Goal: Task Accomplishment & Management: Use online tool/utility

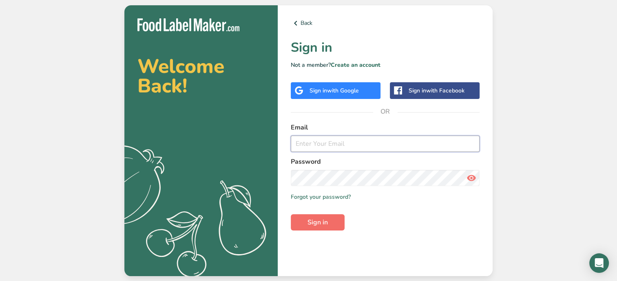
type input "[EMAIL_ADDRESS][DOMAIN_NAME]"
click at [313, 219] on span "Sign in" at bounding box center [317, 223] width 20 height 10
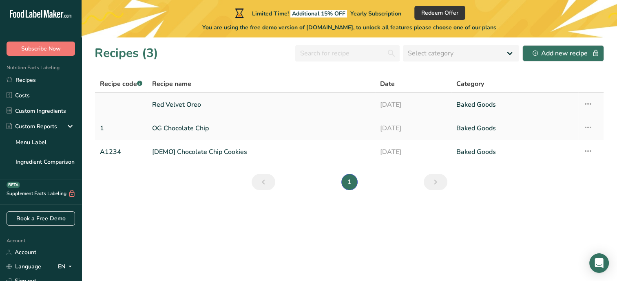
click at [170, 102] on link "Red Velvet Oreo" at bounding box center [261, 104] width 218 height 17
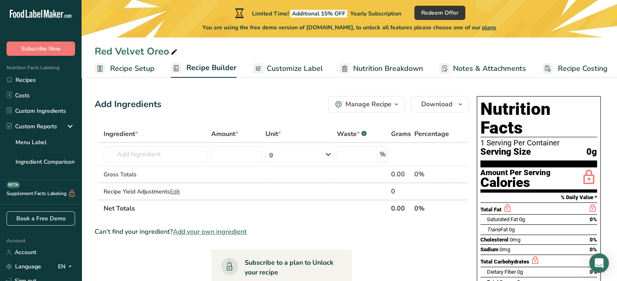
click at [310, 69] on span "Customize Label" at bounding box center [295, 68] width 56 height 11
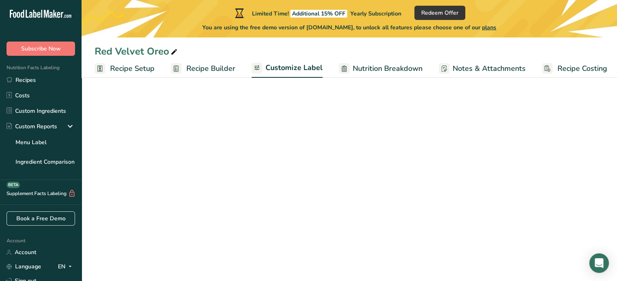
scroll to position [0, 3]
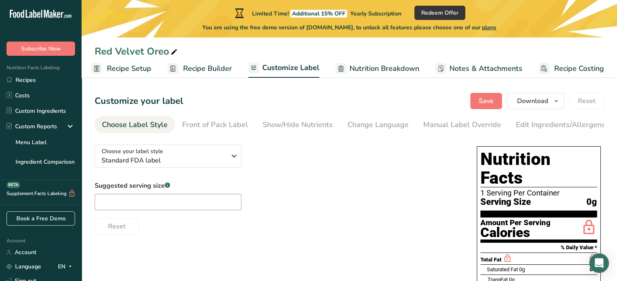
click at [117, 75] on link "Recipe Setup" at bounding box center [121, 69] width 60 height 18
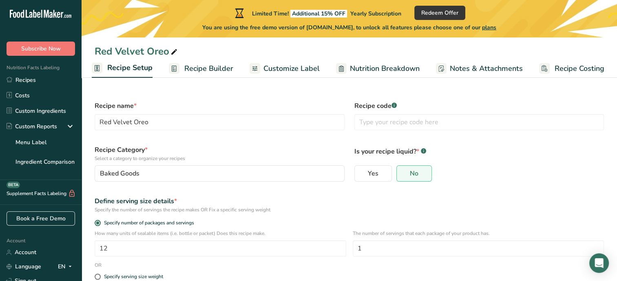
click at [281, 66] on span "Customize Label" at bounding box center [291, 68] width 56 height 11
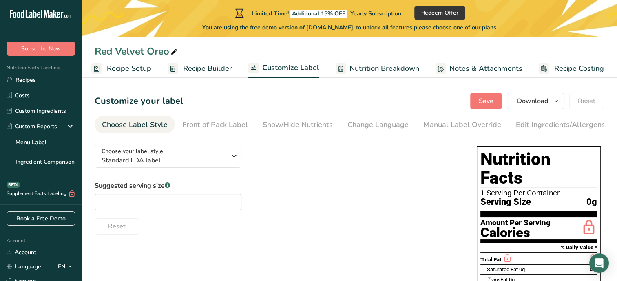
click at [190, 72] on span "Recipe Builder" at bounding box center [207, 68] width 49 height 11
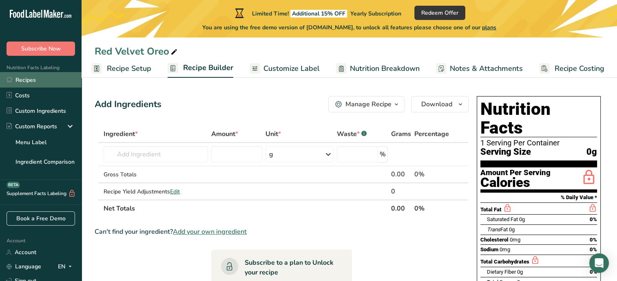
click at [40, 83] on link "Recipes" at bounding box center [41, 79] width 82 height 15
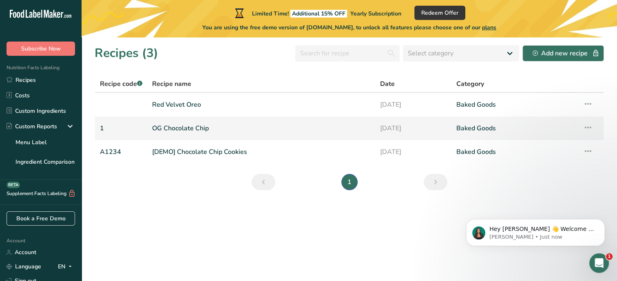
click at [190, 129] on link "OG Chocolate Chip" at bounding box center [261, 128] width 218 height 17
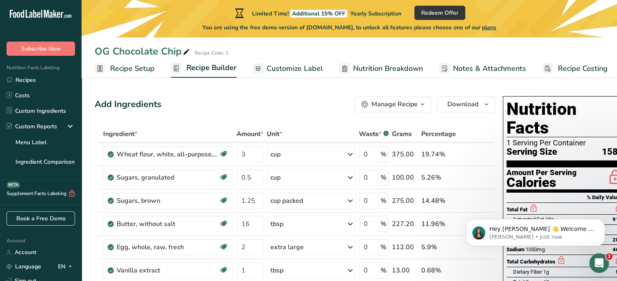
click at [377, 111] on button "Manage Recipe" at bounding box center [392, 104] width 76 height 16
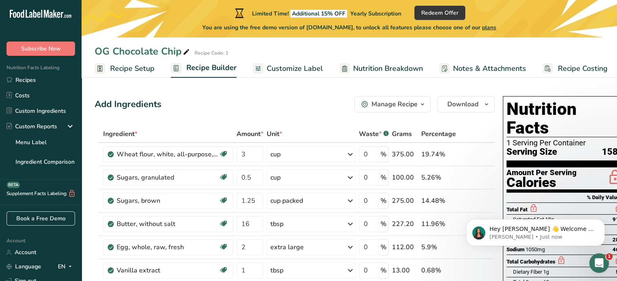
click at [380, 104] on div "Manage Recipe" at bounding box center [394, 104] width 46 height 10
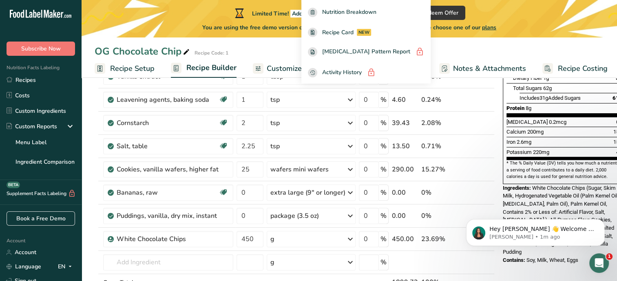
scroll to position [199, 0]
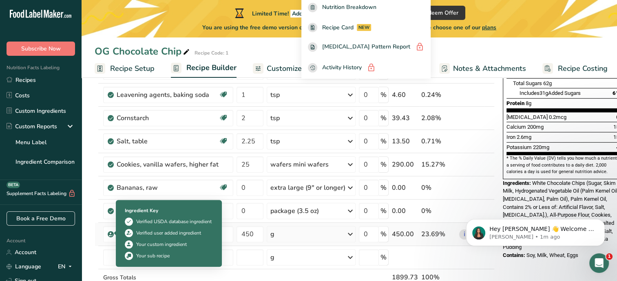
click at [108, 235] on span at bounding box center [111, 235] width 6 height 10
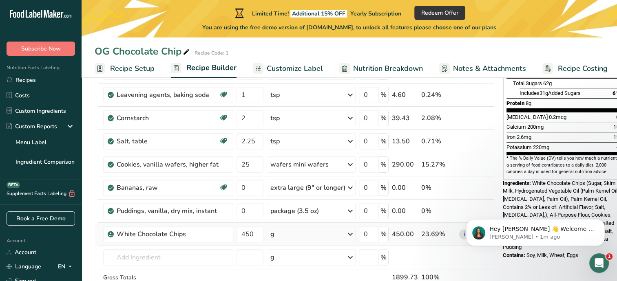
click at [108, 235] on span at bounding box center [111, 235] width 6 height 10
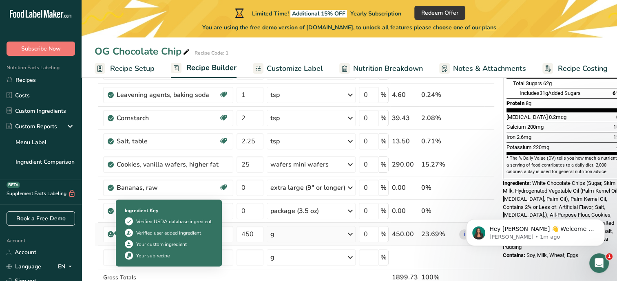
click at [108, 235] on span at bounding box center [111, 235] width 6 height 10
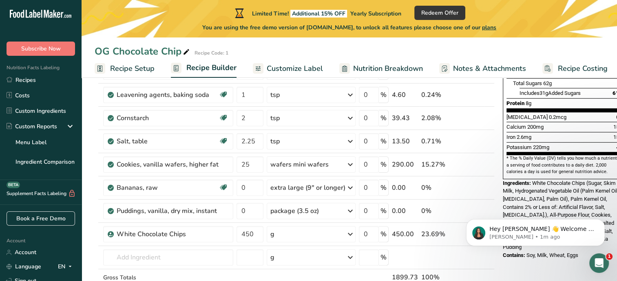
drag, startPoint x: 108, startPoint y: 235, endPoint x: 94, endPoint y: 237, distance: 13.6
click at [94, 237] on section "Add Ingredients Manage Recipe Delete Recipe Duplicate Recipe Scale Recipe Save …" at bounding box center [349, 248] width 535 height 734
click at [126, 62] on link "Recipe Setup" at bounding box center [125, 69] width 60 height 18
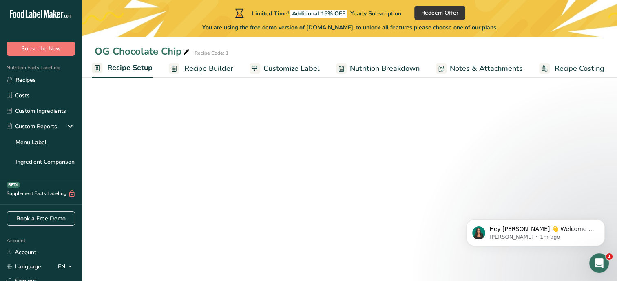
scroll to position [103, 0]
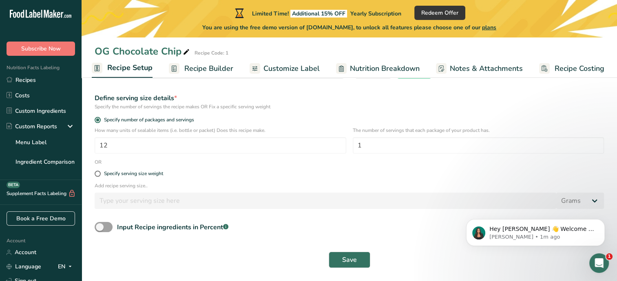
click at [215, 65] on span "Recipe Builder" at bounding box center [208, 68] width 49 height 11
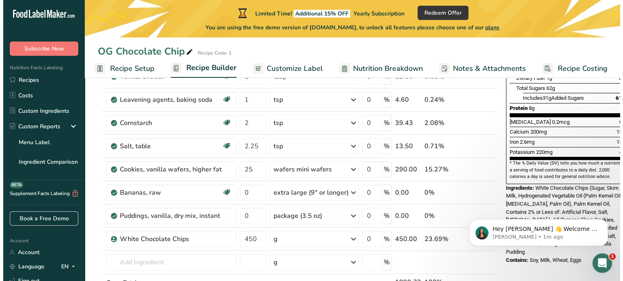
scroll to position [206, 0]
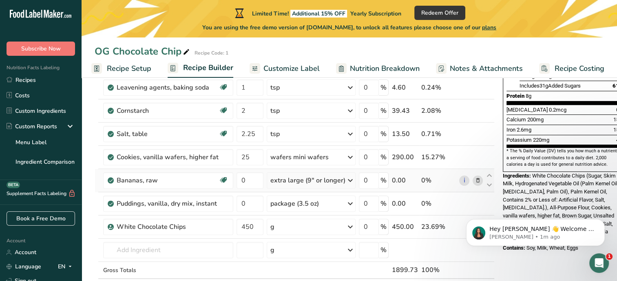
click at [477, 180] on icon at bounding box center [478, 181] width 6 height 9
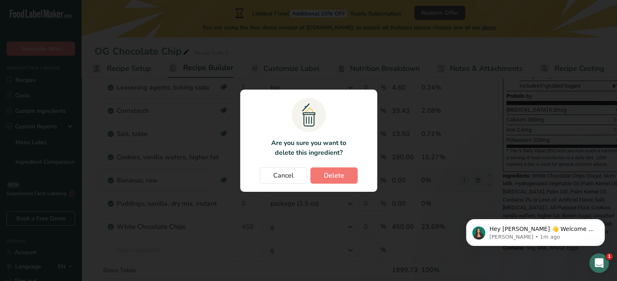
scroll to position [0, 0]
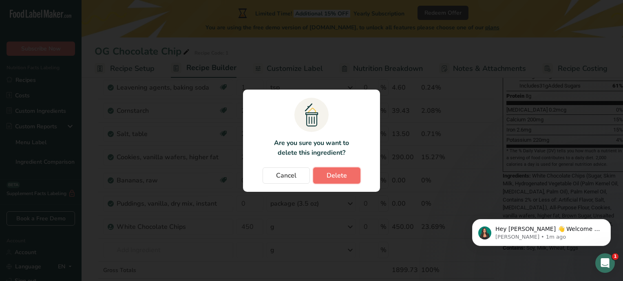
click at [349, 182] on button "Delete" at bounding box center [336, 176] width 47 height 16
type input "450"
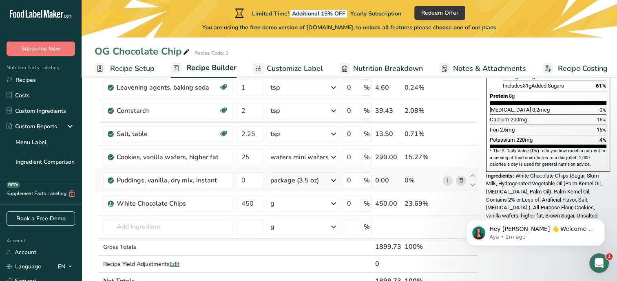
click at [460, 179] on icon at bounding box center [461, 181] width 6 height 9
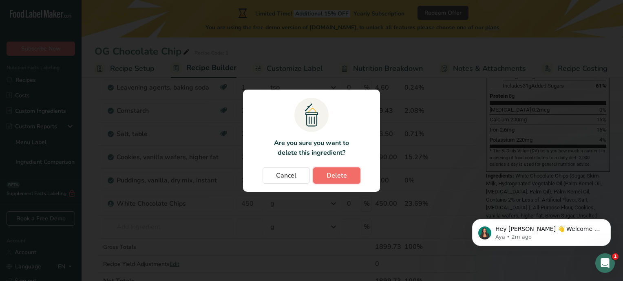
click at [328, 171] on span "Delete" at bounding box center [337, 176] width 20 height 10
type input "450"
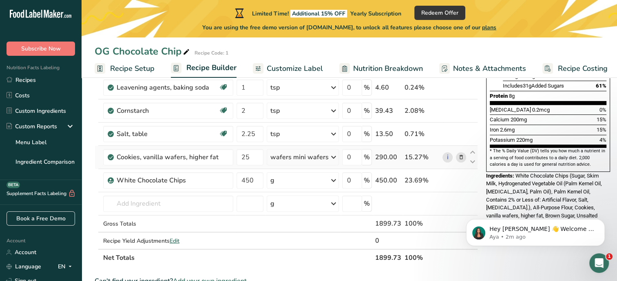
click at [458, 155] on icon at bounding box center [461, 157] width 6 height 9
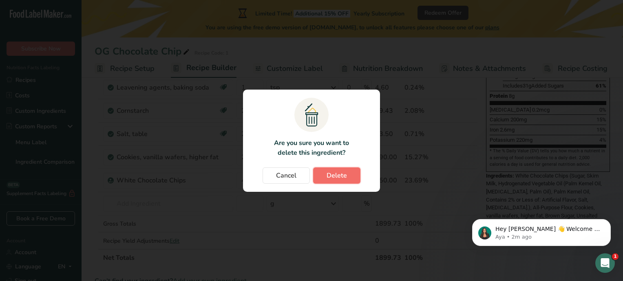
click at [347, 179] on button "Delete" at bounding box center [336, 176] width 47 height 16
type input "450"
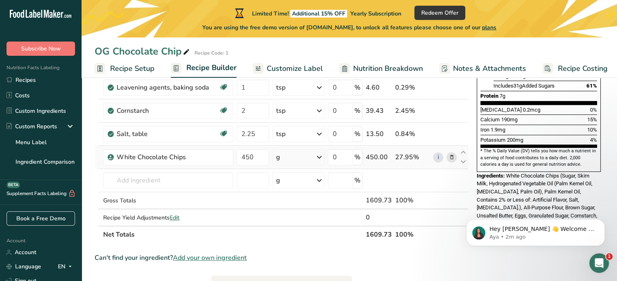
click at [452, 156] on icon at bounding box center [452, 157] width 6 height 9
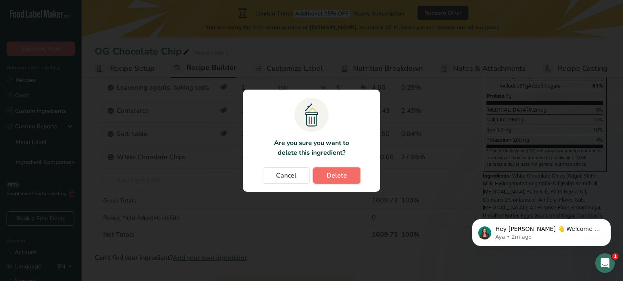
click at [354, 176] on button "Delete" at bounding box center [336, 176] width 47 height 16
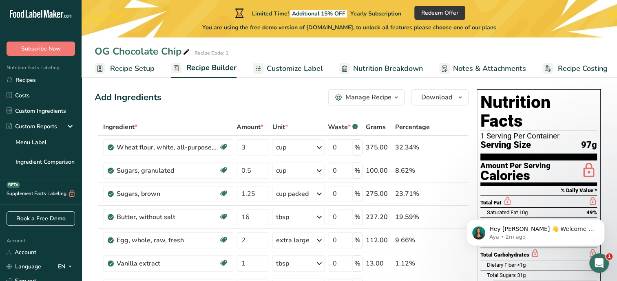
scroll to position [1, 0]
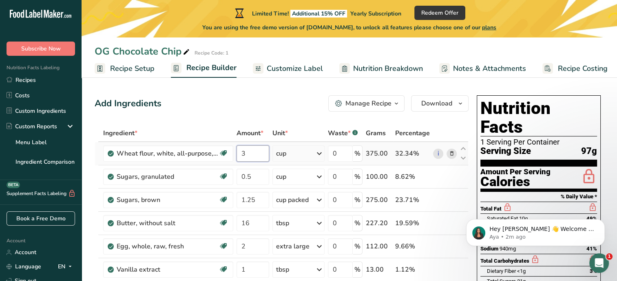
click at [248, 152] on input "3" at bounding box center [253, 154] width 32 height 16
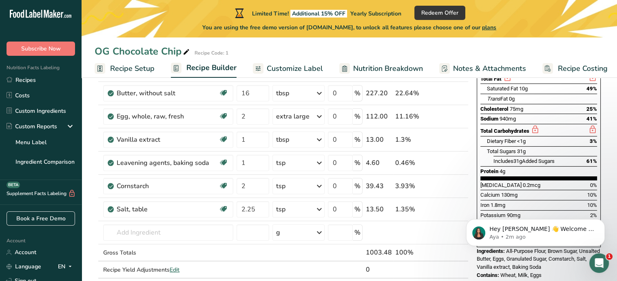
scroll to position [135, 0]
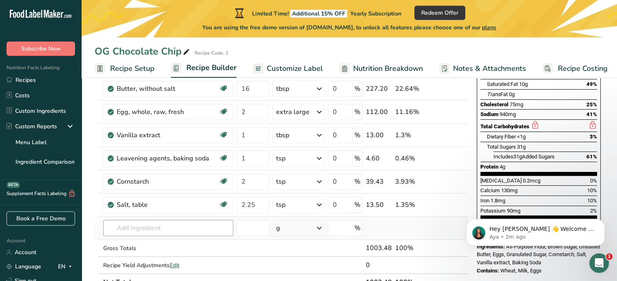
type input "1.75"
click at [136, 222] on div "Ingredient * Amount * Unit * Waste * .a-a{fill:#347362;}.b-a{fill:#fff;} Grams …" at bounding box center [282, 140] width 374 height 301
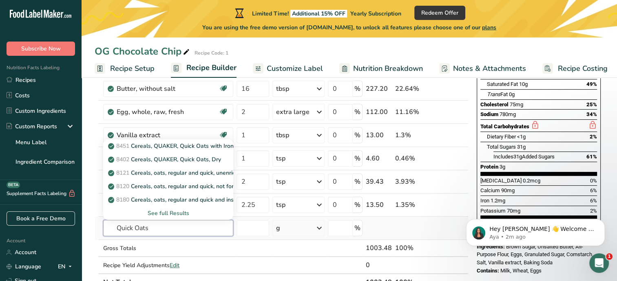
type input "Quick Oats"
click at [173, 211] on div "See full Results" at bounding box center [168, 213] width 117 height 9
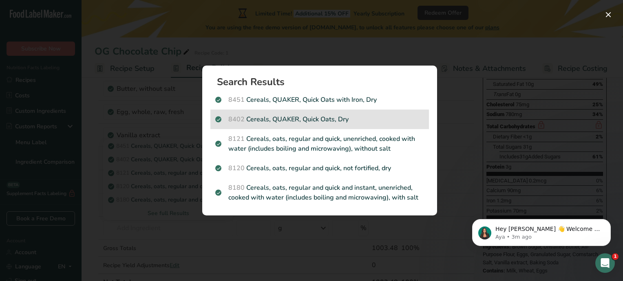
click at [288, 123] on p "8402 Cereals, QUAKER, Quick Oats, Dry" at bounding box center [319, 120] width 209 height 10
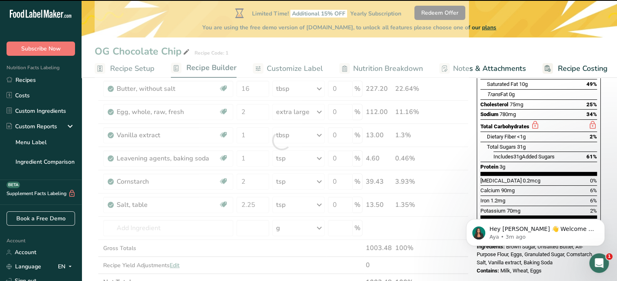
type input "0"
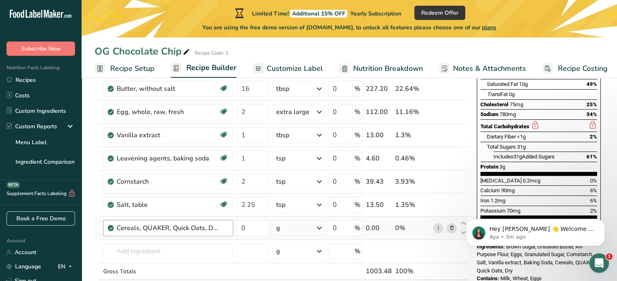
click at [114, 230] on div "Cereals, QUAKER, Quick Oats, Dry" at bounding box center [168, 228] width 130 height 16
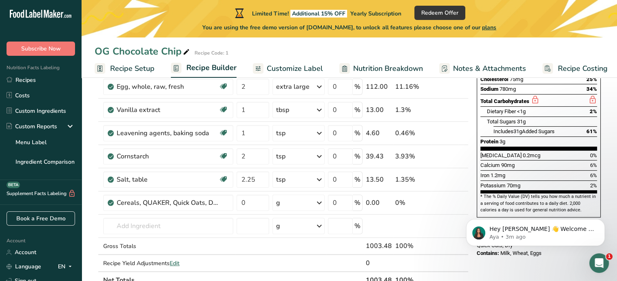
scroll to position [161, 0]
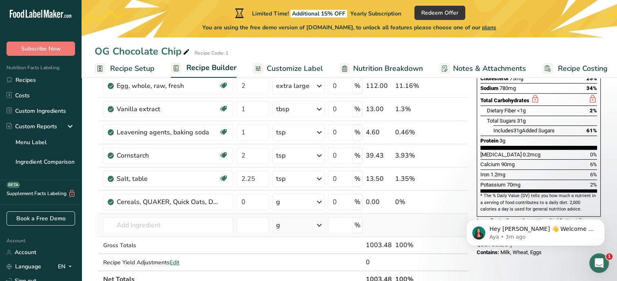
click at [318, 225] on icon at bounding box center [319, 225] width 10 height 15
click at [260, 229] on input "number" at bounding box center [253, 225] width 32 height 16
type input "3"
click at [319, 223] on icon at bounding box center [319, 225] width 10 height 15
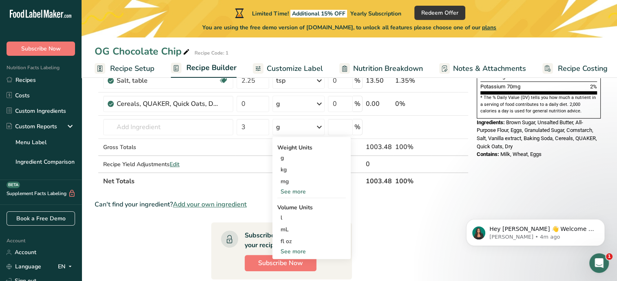
scroll to position [258, 0]
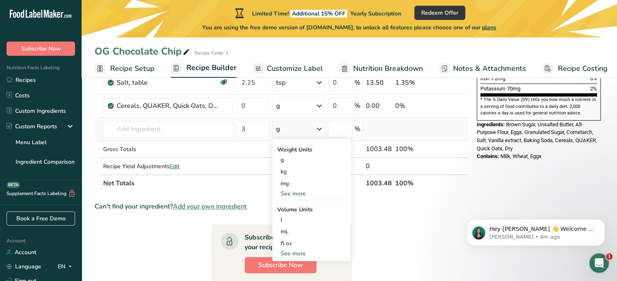
click at [294, 253] on div "See more" at bounding box center [311, 254] width 69 height 9
click at [291, 277] on div "cup" at bounding box center [312, 279] width 62 height 9
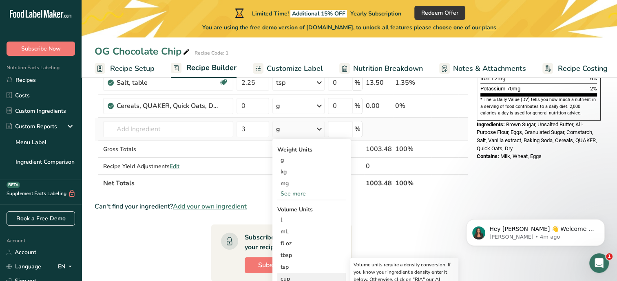
click at [291, 277] on div "cup" at bounding box center [312, 279] width 62 height 9
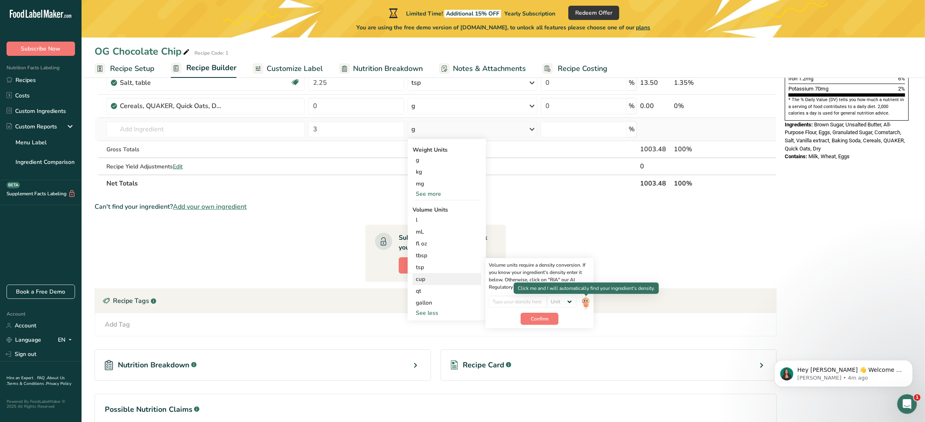
click at [587, 281] on img at bounding box center [585, 303] width 9 height 14
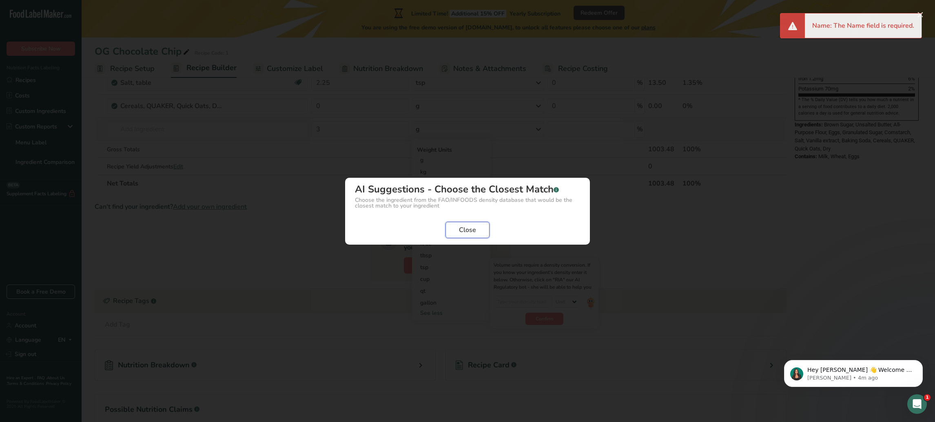
click at [470, 232] on span "Close" at bounding box center [467, 230] width 17 height 10
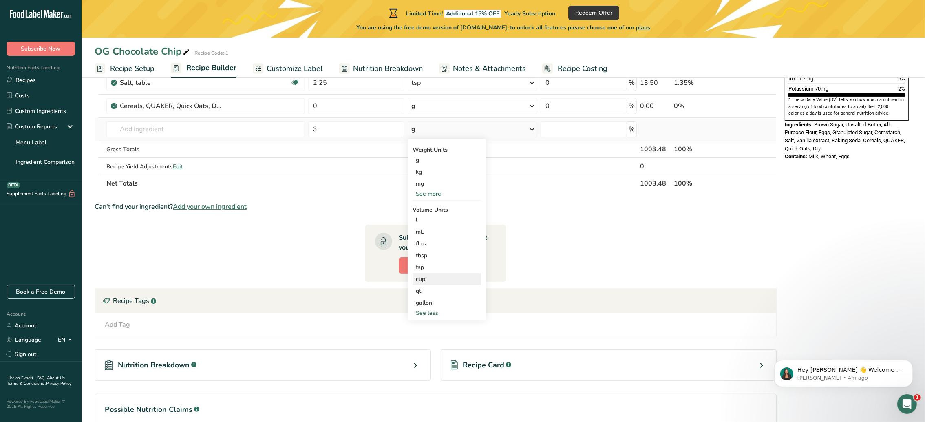
click at [441, 281] on div "cup" at bounding box center [447, 279] width 62 height 9
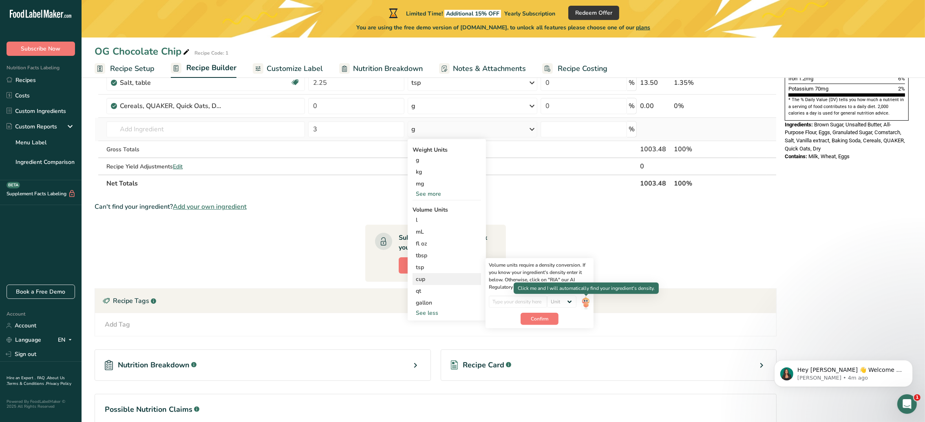
click at [587, 281] on img at bounding box center [585, 303] width 9 height 14
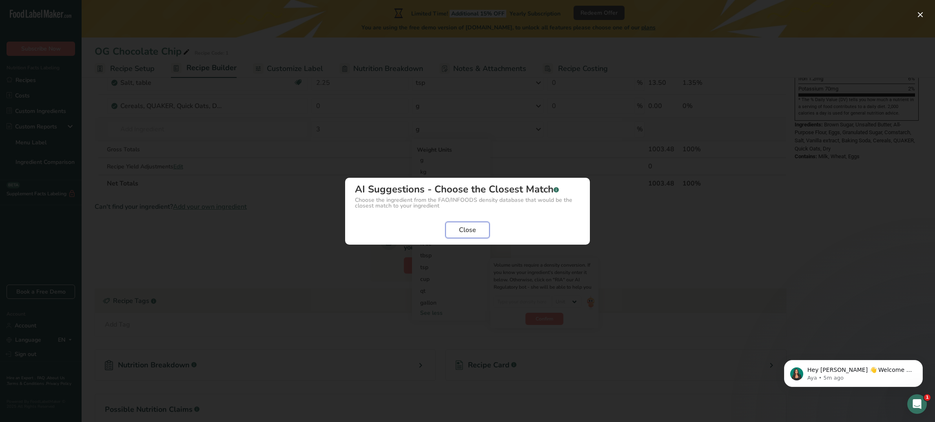
click at [466, 225] on span "Close" at bounding box center [467, 230] width 17 height 10
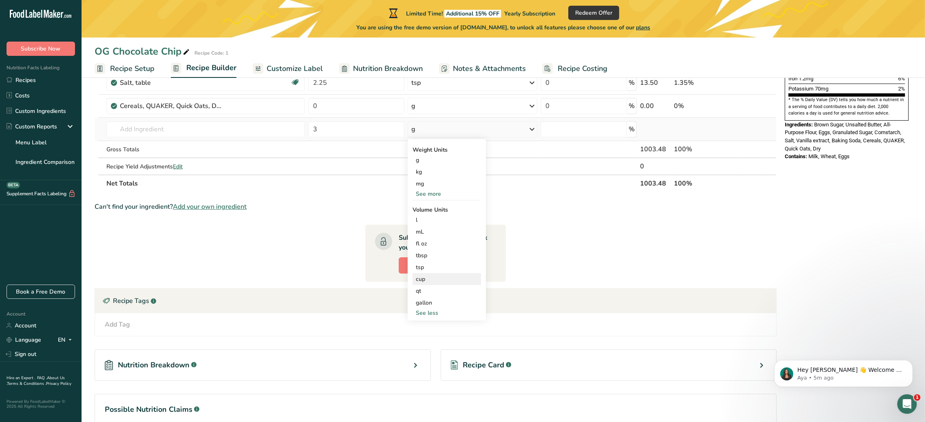
click at [439, 281] on div "cup" at bounding box center [447, 279] width 62 height 9
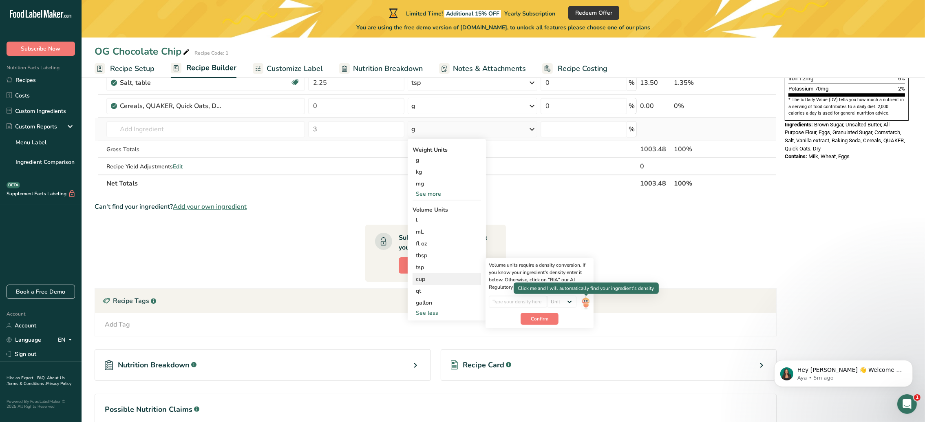
click at [588, 281] on img at bounding box center [585, 303] width 9 height 14
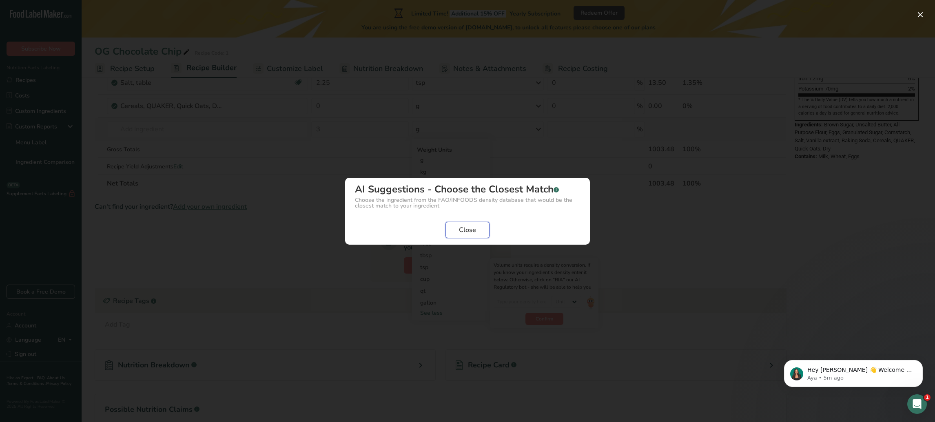
click at [461, 231] on span "Close" at bounding box center [467, 230] width 17 height 10
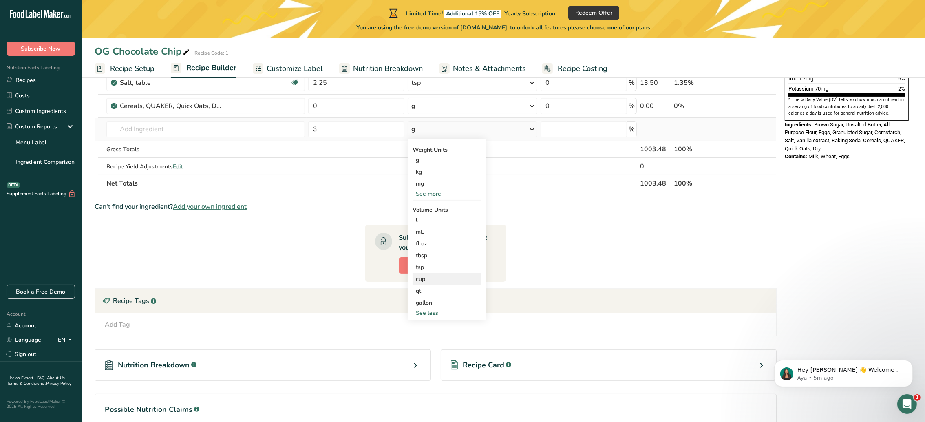
click at [422, 281] on div "cup" at bounding box center [447, 279] width 62 height 9
click at [549, 281] on button "Confirm" at bounding box center [540, 319] width 38 height 12
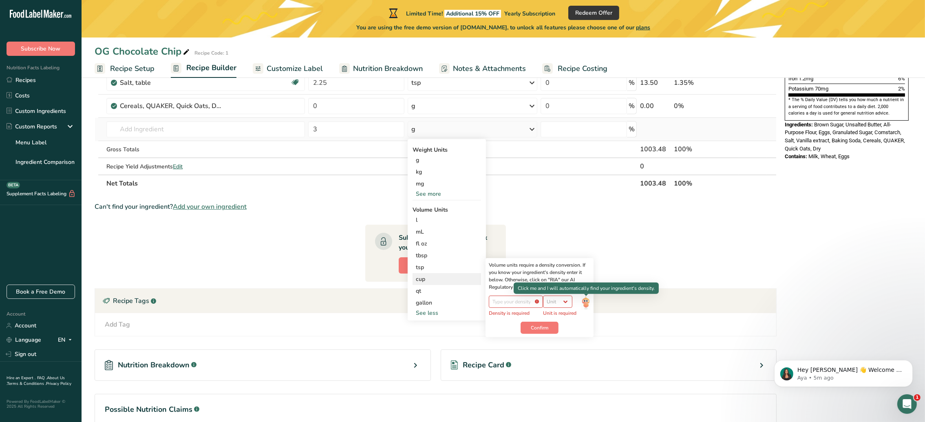
click at [587, 281] on img at bounding box center [585, 303] width 9 height 14
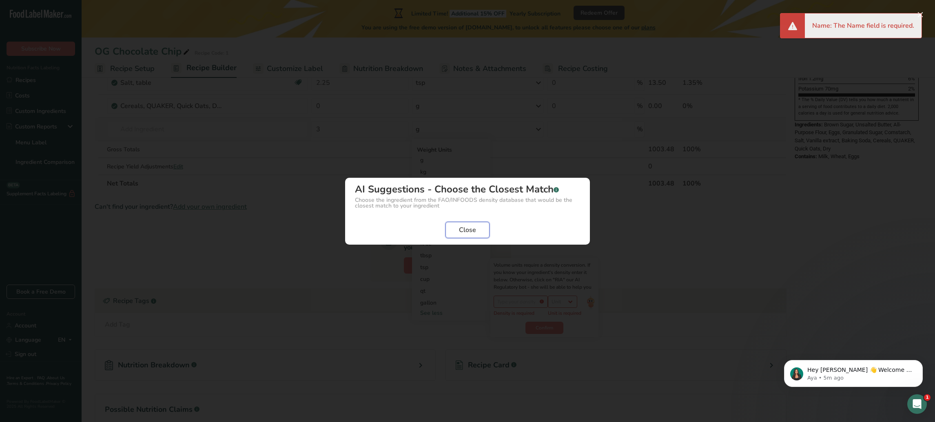
click at [474, 236] on button "Close" at bounding box center [467, 230] width 44 height 16
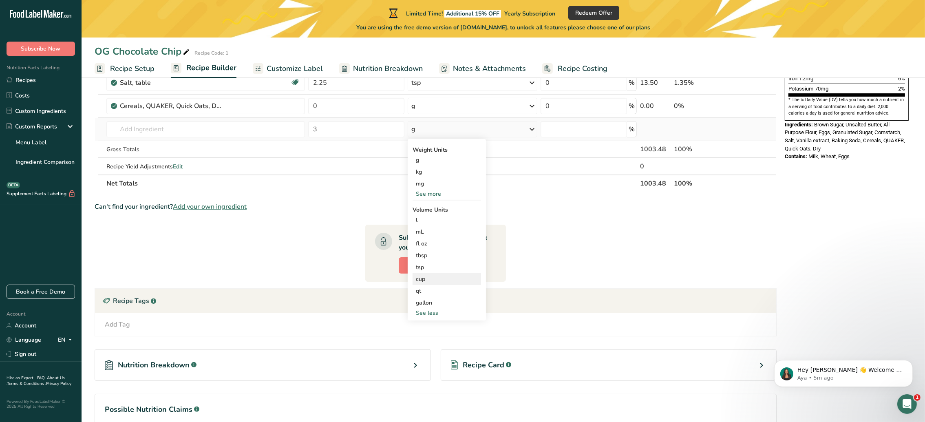
click at [425, 276] on div "cup" at bounding box center [447, 279] width 62 height 9
drag, startPoint x: 534, startPoint y: 301, endPoint x: 570, endPoint y: 335, distance: 50.2
click at [570, 281] on div "Volume units require a density conversion. If you know your ingredient's densit…" at bounding box center [540, 297] width 108 height 79
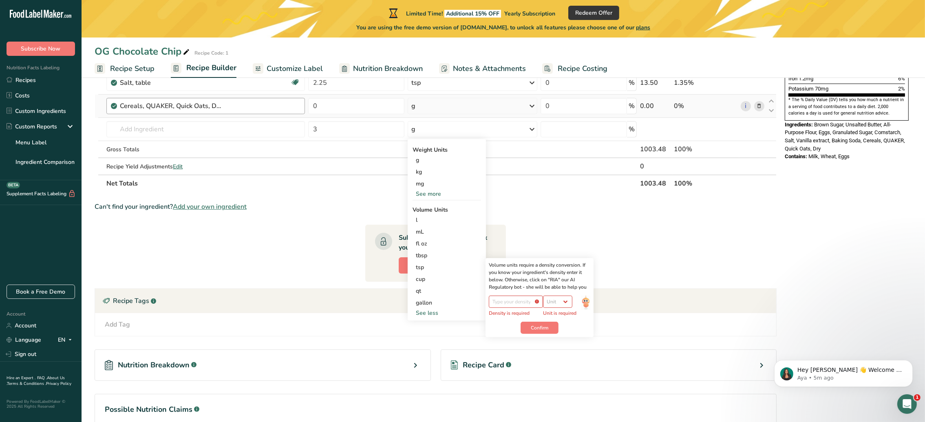
click at [273, 106] on div "Cereals, QUAKER, Quick Oats, Dry" at bounding box center [210, 106] width 180 height 10
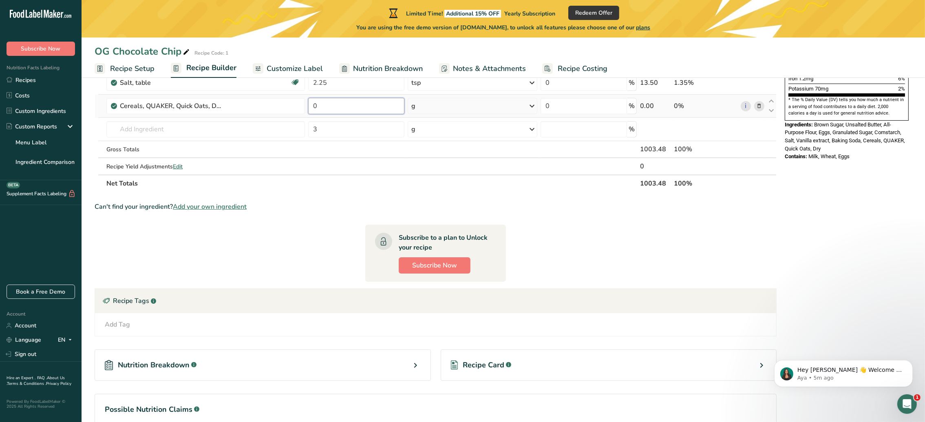
click at [324, 102] on input "0" at bounding box center [356, 106] width 96 height 16
drag, startPoint x: 324, startPoint y: 102, endPoint x: 298, endPoint y: 110, distance: 27.6
click at [298, 110] on tr "Cereals, [DEMOGRAPHIC_DATA], Quick Oats, Dry 0 g Portions 0.5 cup Weight Units …" at bounding box center [435, 106] width 681 height 23
type input "3"
click at [535, 111] on div "Ingredient * Amount * Unit * Waste * .a-a{fill:#347362;}.b-a{fill:#fff;} Grams …" at bounding box center [436, 30] width 682 height 324
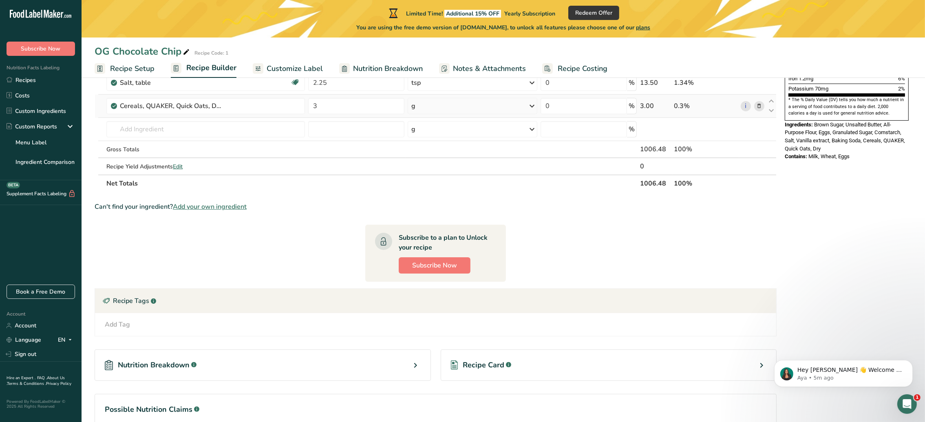
click at [534, 105] on icon at bounding box center [532, 106] width 10 height 15
click at [437, 255] on div "See more" at bounding box center [447, 255] width 69 height 9
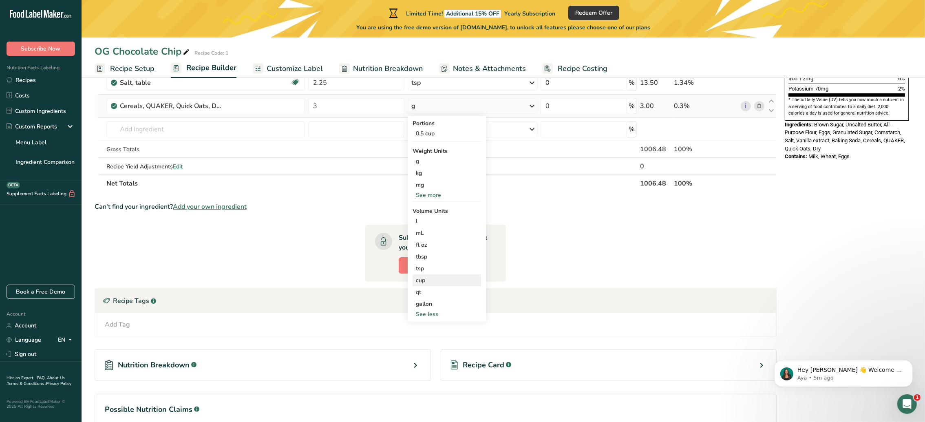
click at [428, 281] on div "cup" at bounding box center [447, 280] width 62 height 9
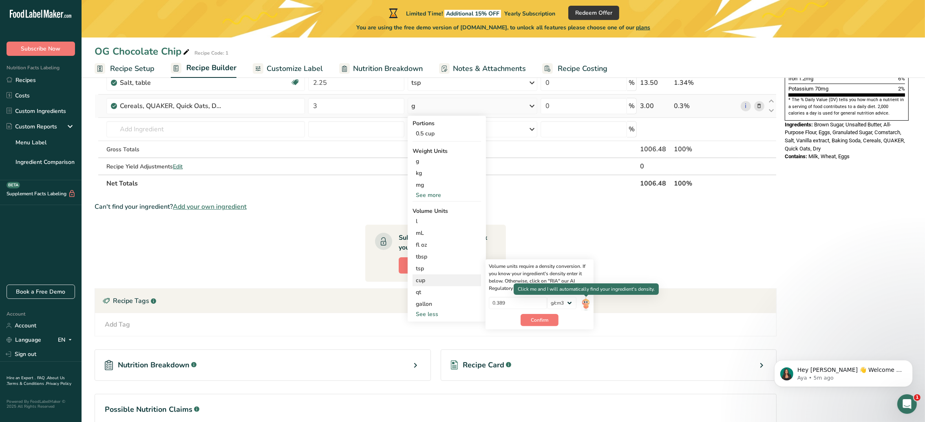
click at [588, 281] on img at bounding box center [585, 304] width 9 height 14
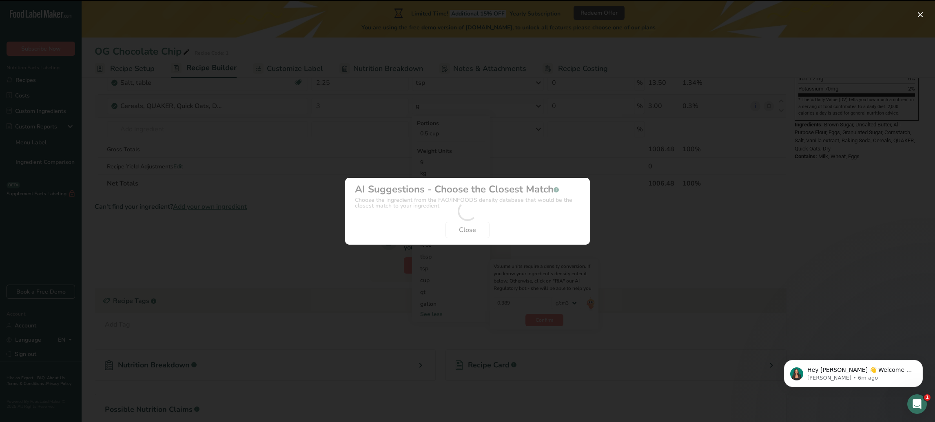
click at [461, 228] on div "Density Selection Modal" at bounding box center [467, 211] width 245 height 67
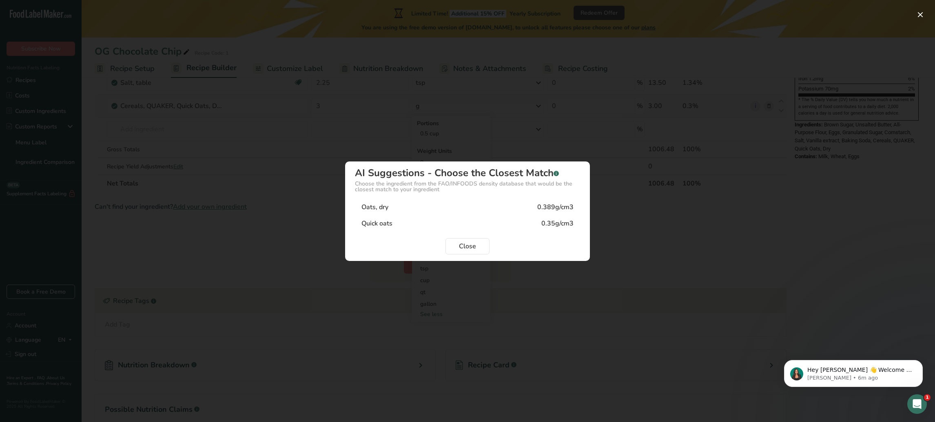
click at [461, 228] on div "Quick oats 0.35g/cm3" at bounding box center [467, 223] width 225 height 16
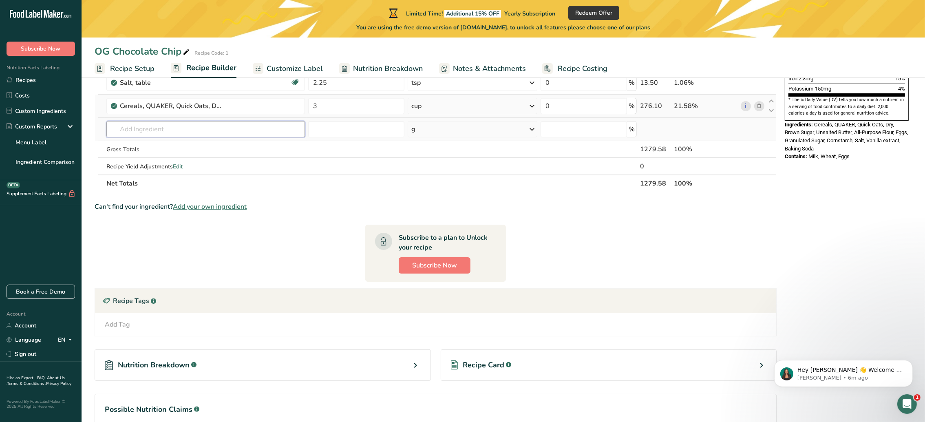
click at [201, 134] on input "text" at bounding box center [205, 129] width 199 height 16
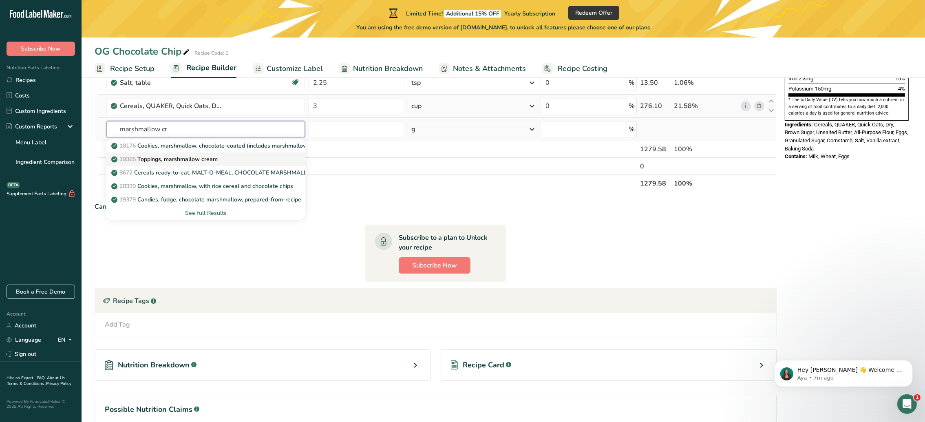
type input "marshmallow cr"
click at [202, 154] on link "19365 Toppings, marshmallow cream" at bounding box center [205, 159] width 199 height 13
type input "Toppings, marshmallow cream"
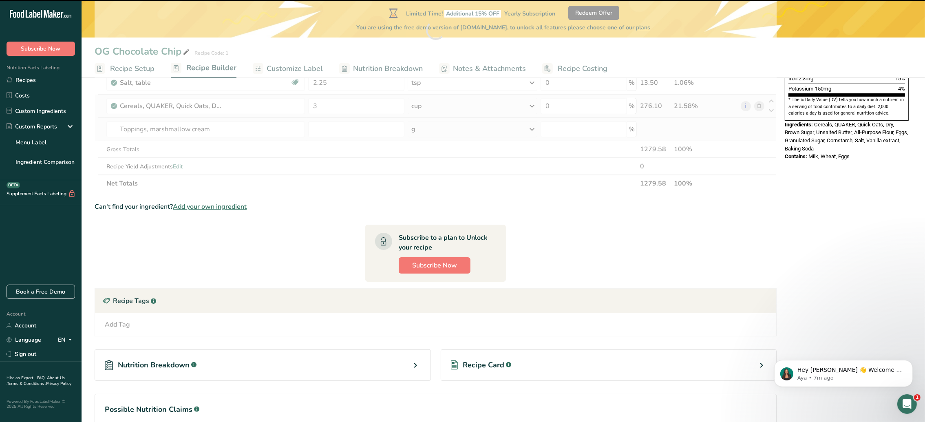
type input "0"
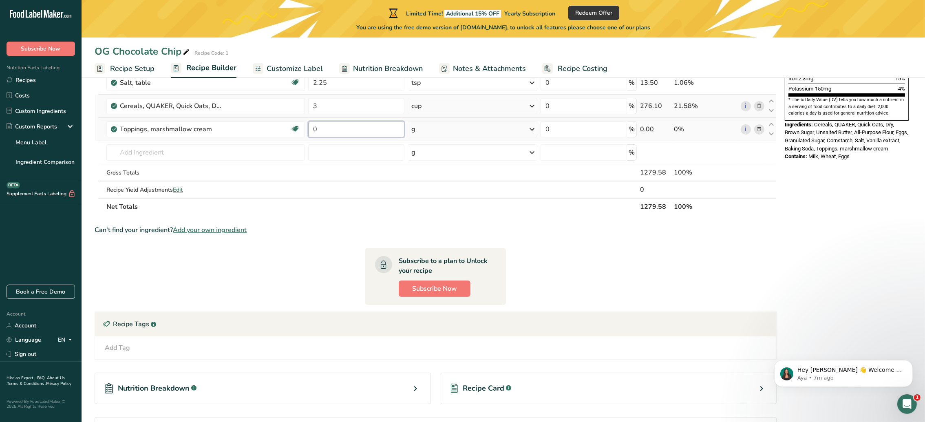
click at [378, 126] on input "0" at bounding box center [356, 129] width 96 height 16
type input "1"
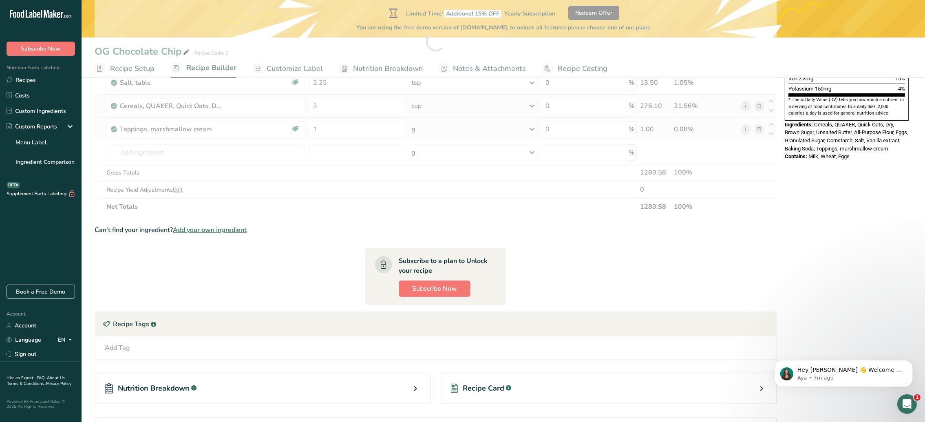
click at [533, 132] on div "Ingredient * Amount * Unit * Waste * .a-a{fill:#347362;}.b-a{fill:#fff;} Grams …" at bounding box center [436, 41] width 682 height 347
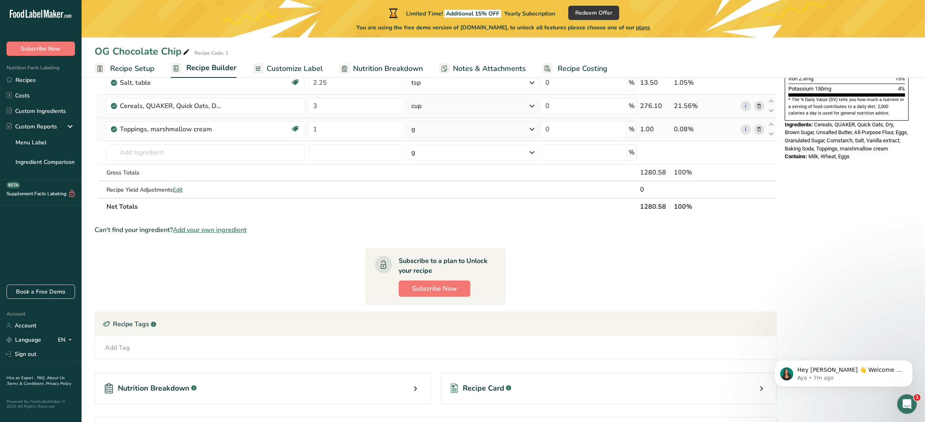
click at [533, 132] on icon at bounding box center [532, 129] width 10 height 15
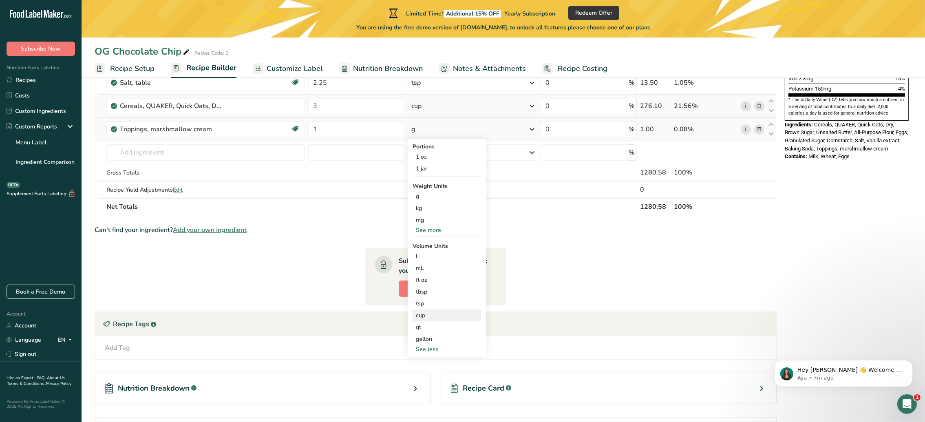
click at [438, 281] on div "cup" at bounding box center [447, 315] width 62 height 9
click at [535, 281] on span "Confirm" at bounding box center [540, 354] width 18 height 7
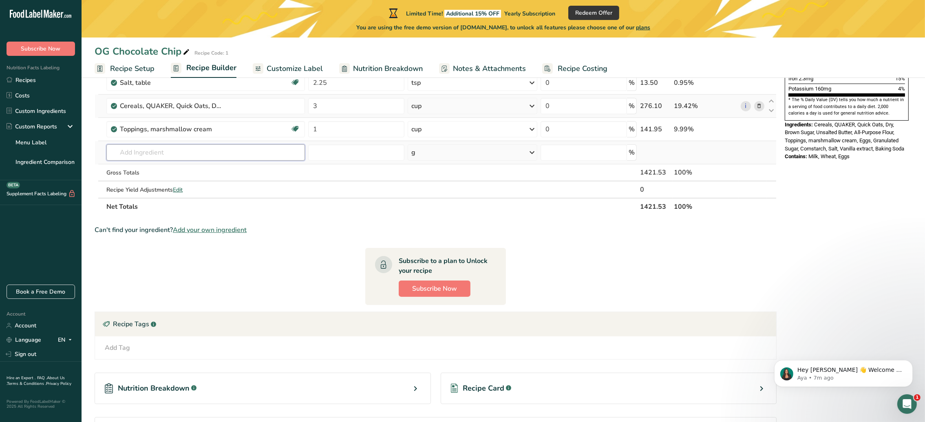
click at [205, 152] on input "text" at bounding box center [205, 152] width 199 height 16
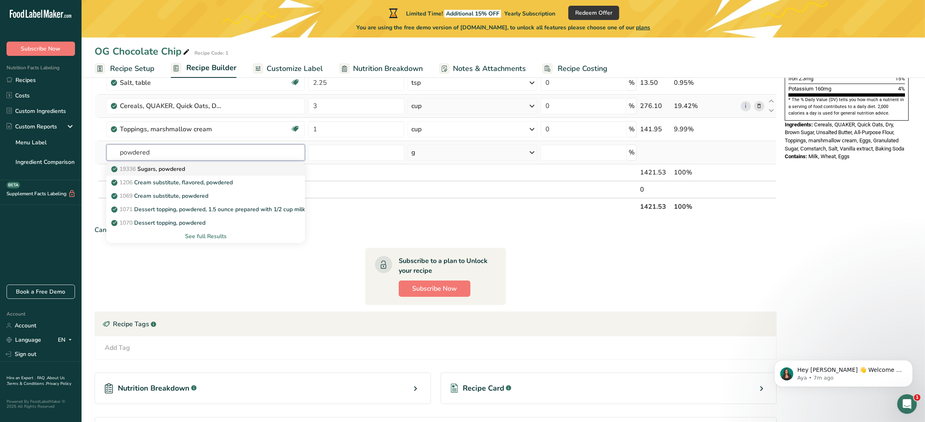
type input "powdered"
click at [192, 171] on div "19336 Sugars, powdered" at bounding box center [199, 169] width 172 height 9
type input "Sugars, powdered"
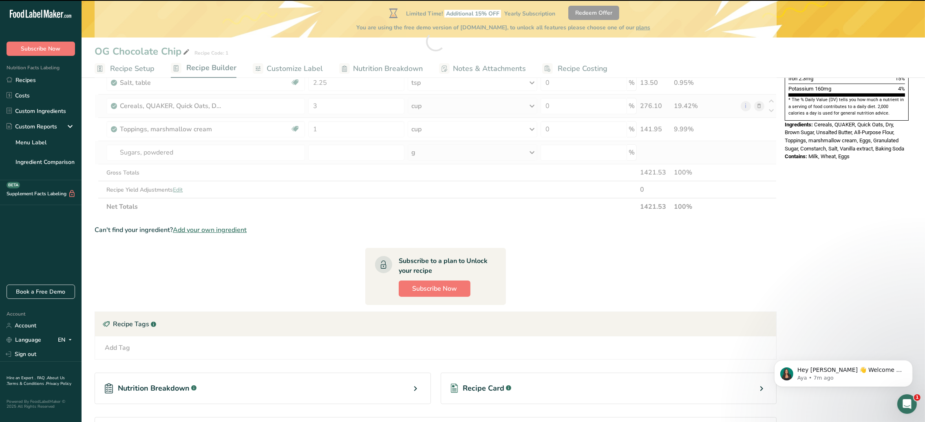
type input "0"
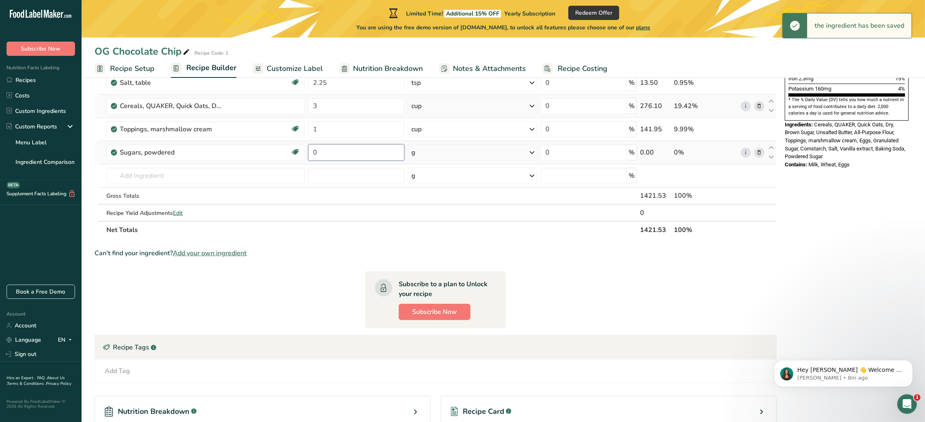
click at [384, 151] on input "0" at bounding box center [356, 152] width 96 height 16
type input "3"
click at [533, 154] on div "Ingredient * Amount * Unit * Waste * .a-a{fill:#347362;}.b-a{fill:#fff;} Grams …" at bounding box center [436, 53] width 682 height 371
click at [533, 154] on icon at bounding box center [532, 152] width 10 height 15
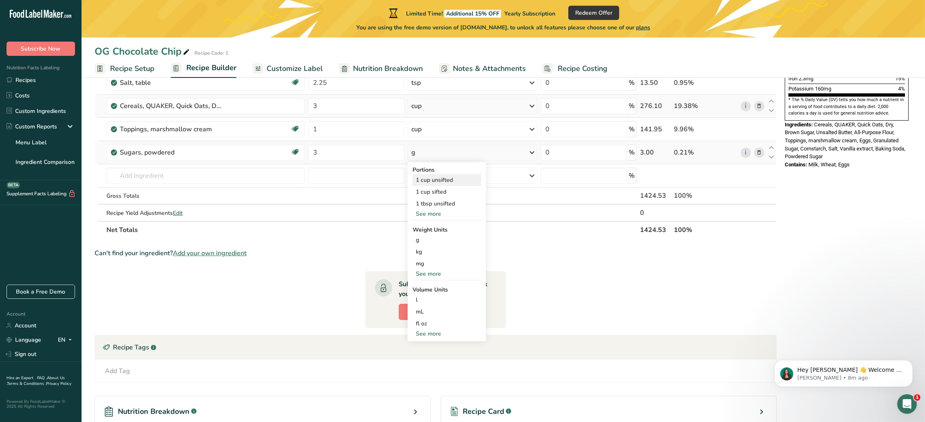
click at [442, 177] on div "1 cup unsifted" at bounding box center [447, 180] width 69 height 12
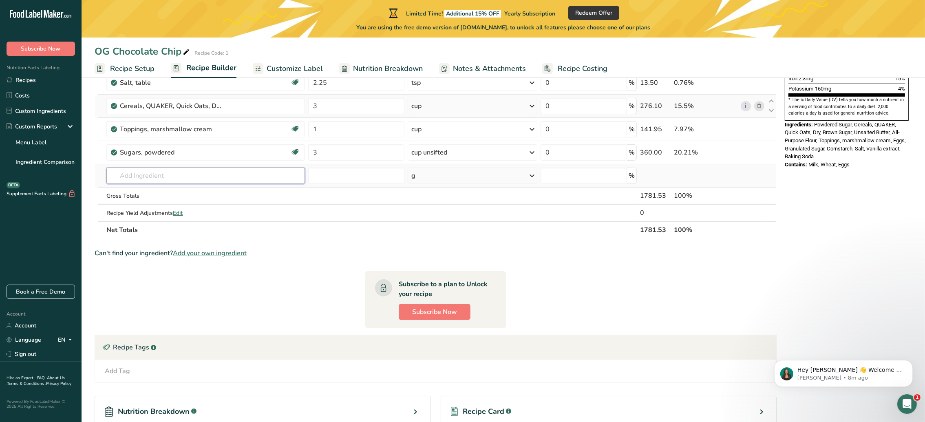
click at [245, 175] on input "text" at bounding box center [205, 176] width 198 height 16
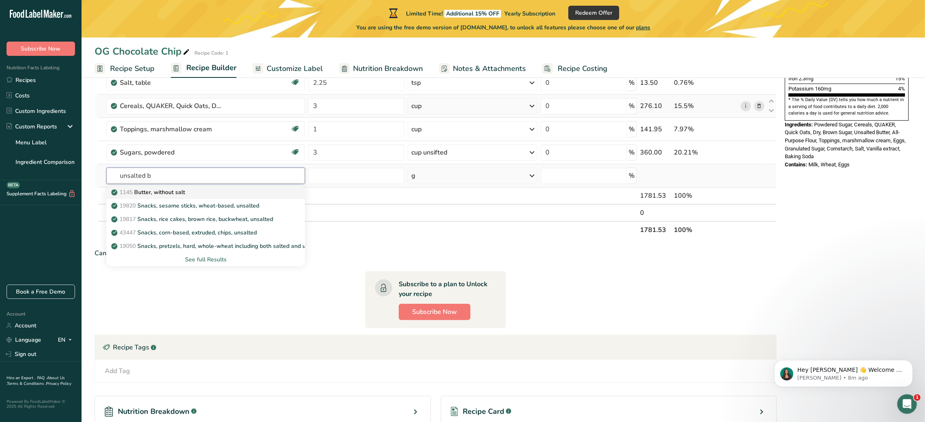
type input "unsalted b"
click at [229, 188] on div "1145 Butter, without salt" at bounding box center [199, 192] width 172 height 9
type input "Butter, without salt"
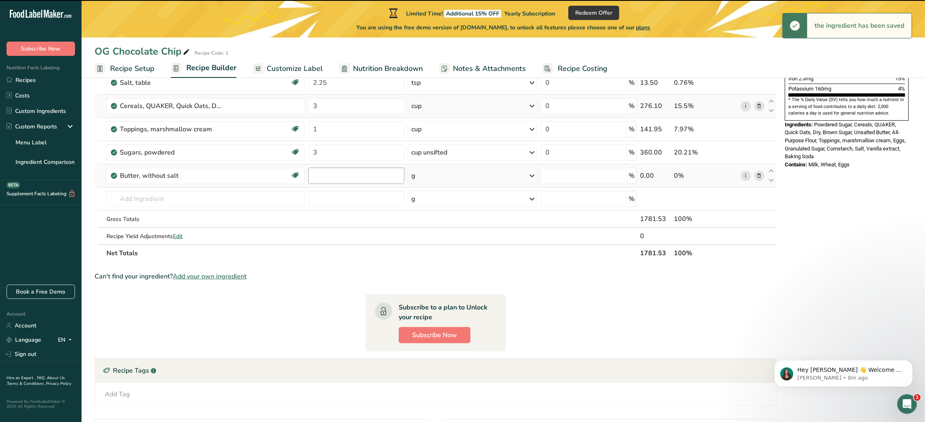
type input "0"
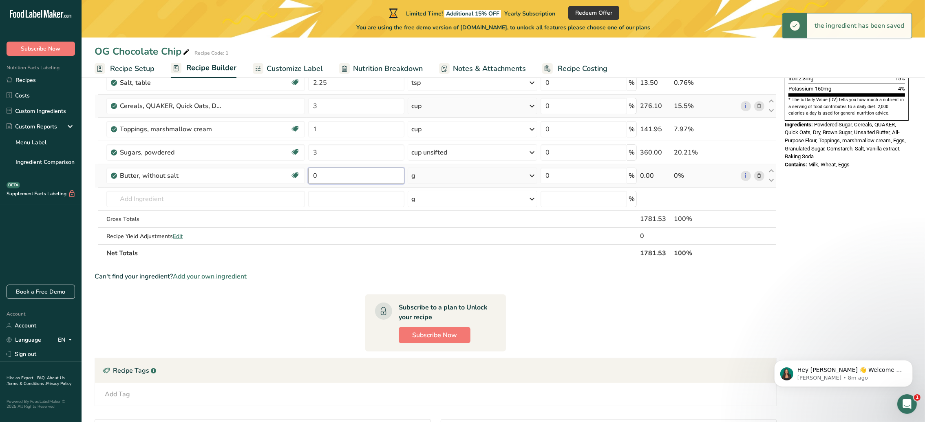
click at [341, 177] on input "0" at bounding box center [356, 176] width 96 height 16
click at [531, 176] on div "Ingredient * Amount * Unit * Waste * .a-a{fill:#347362;}.b-a{fill:#fff;} Grams …" at bounding box center [436, 65] width 682 height 394
click at [531, 176] on icon at bounding box center [532, 175] width 10 height 15
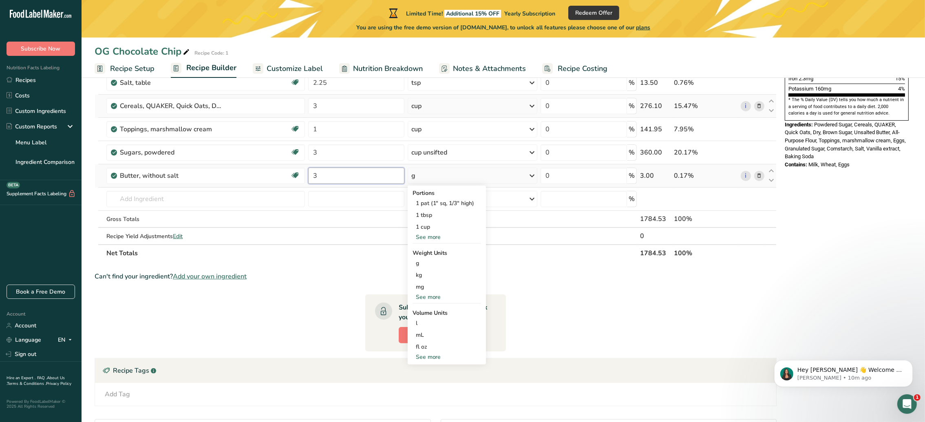
click at [346, 179] on input "3" at bounding box center [356, 176] width 96 height 16
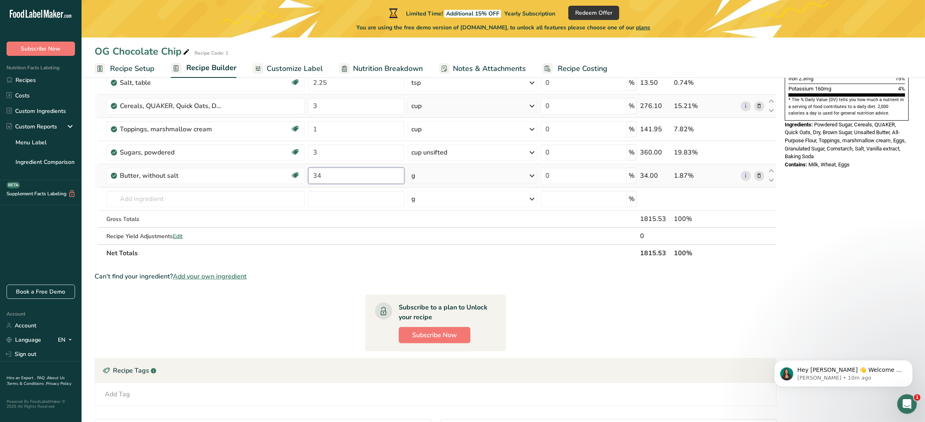
type input "3"
type input "0.75"
click at [534, 178] on div "Ingredient * Amount * Unit * Waste * .a-a{fill:#347362;}.b-a{fill:#fff;} Grams …" at bounding box center [436, 65] width 682 height 394
click at [534, 178] on icon at bounding box center [532, 175] width 10 height 15
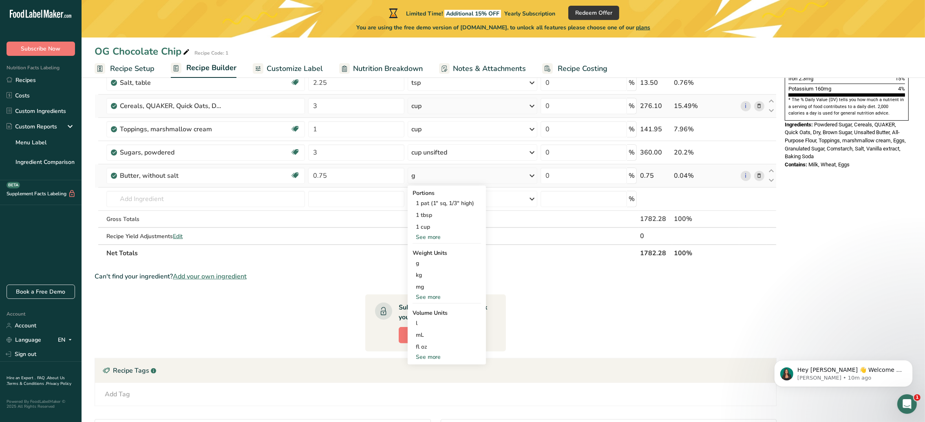
click at [433, 281] on div "See more" at bounding box center [447, 357] width 69 height 9
click at [429, 281] on div "cup" at bounding box center [447, 382] width 62 height 9
click at [540, 281] on span "Confirm" at bounding box center [540, 421] width 18 height 7
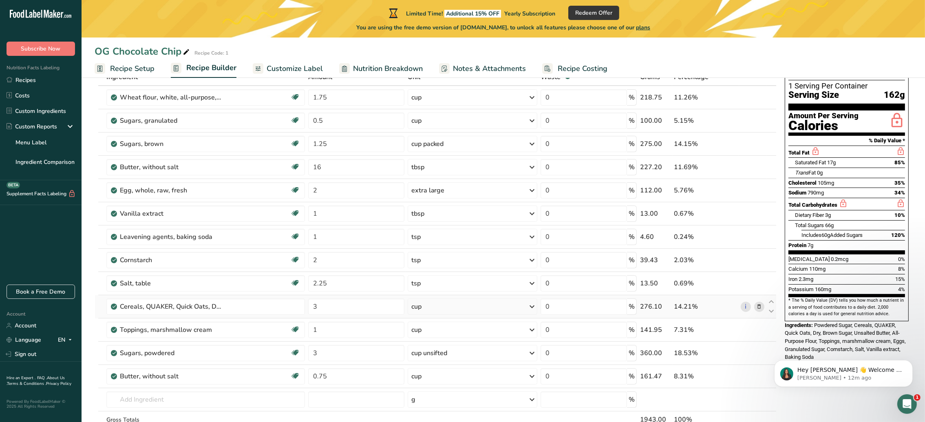
scroll to position [0, 0]
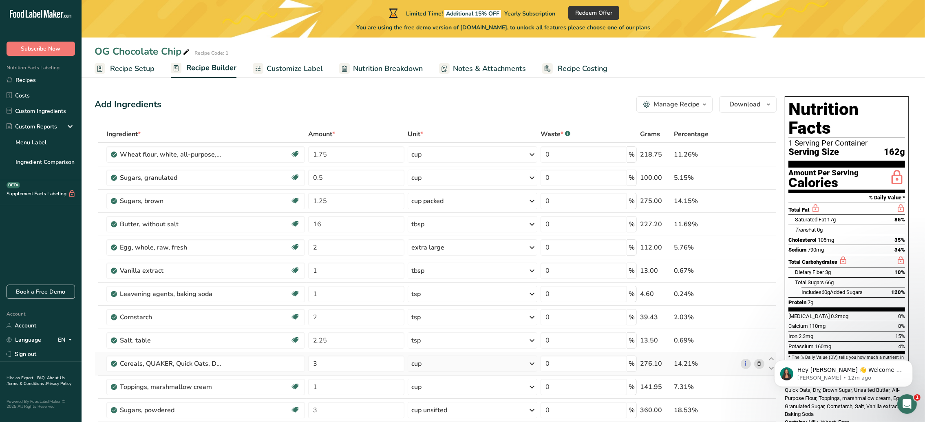
click at [183, 51] on icon at bounding box center [186, 51] width 7 height 11
click at [254, 44] on input "OG Chocolate Chip" at bounding box center [485, 51] width 780 height 15
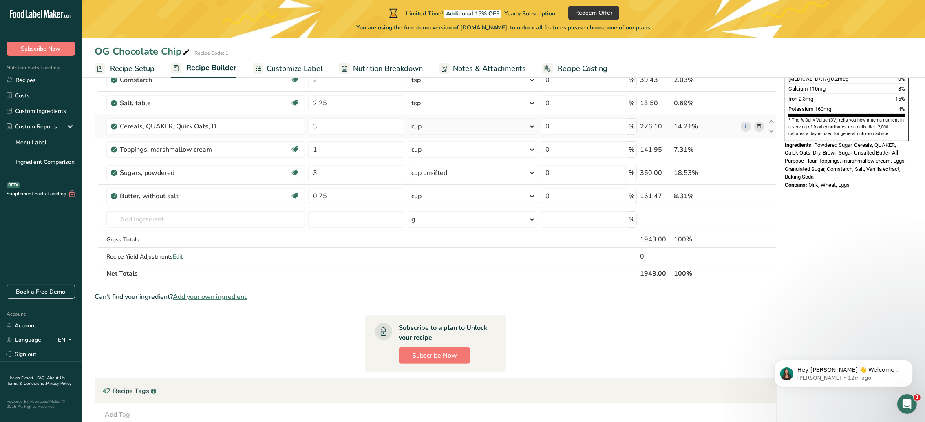
scroll to position [233, 0]
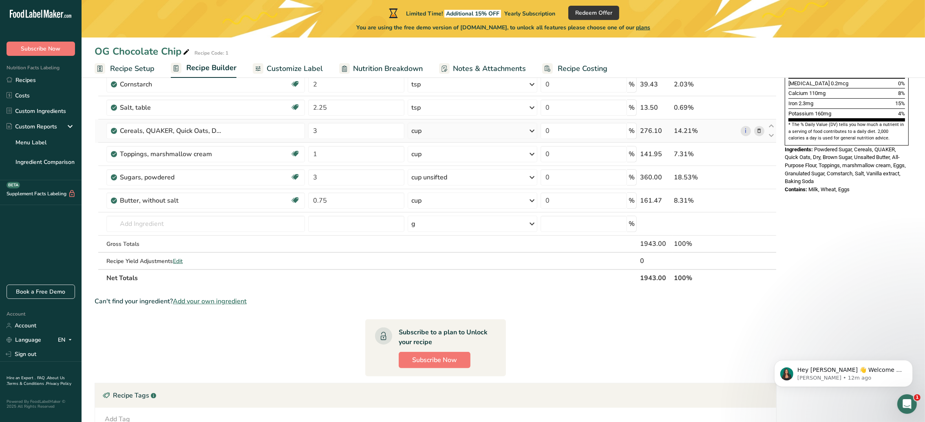
drag, startPoint x: 858, startPoint y: 171, endPoint x: 784, endPoint y: 133, distance: 83.2
click at [617, 133] on div "Nutrition Facts 1 Serving Per Container Serving Size 162g Amount Per Serving Ca…" at bounding box center [847, 28] width 130 height 337
drag, startPoint x: 784, startPoint y: 133, endPoint x: 827, endPoint y: 146, distance: 45.3
copy div "Ingredients: Powdered Sugar, Cereals, QUAKER, Quick Oats, Dry, Brown Sugar, Uns…"
drag, startPoint x: 934, startPoint y: 102, endPoint x: 864, endPoint y: 46, distance: 89.6
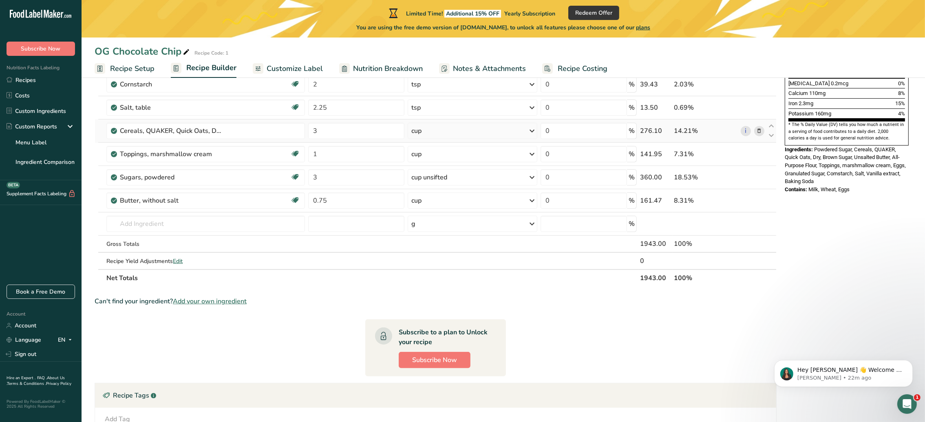
click at [617, 46] on div "OG Chocolate Chip Recipe Code: 1" at bounding box center [504, 51] width 844 height 15
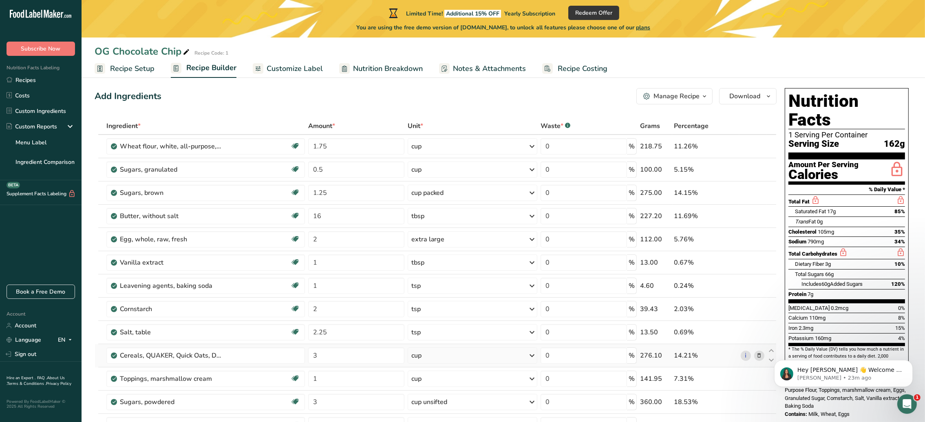
scroll to position [0, 0]
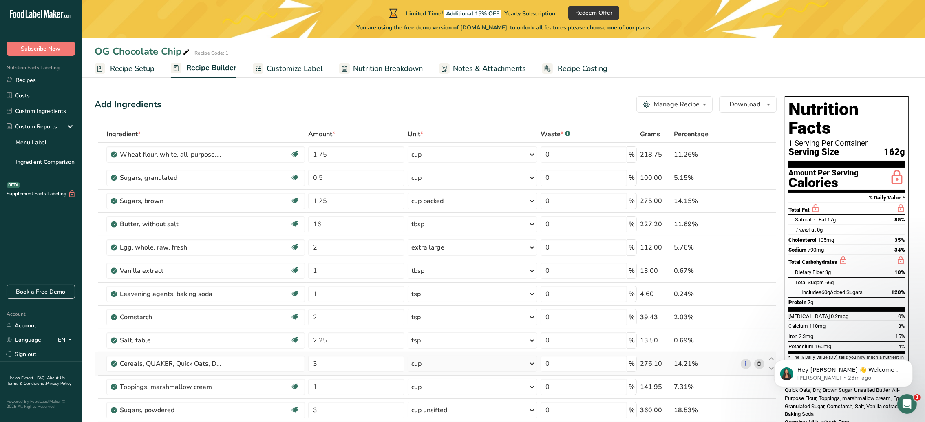
click at [131, 70] on span "Recipe Setup" at bounding box center [132, 68] width 44 height 11
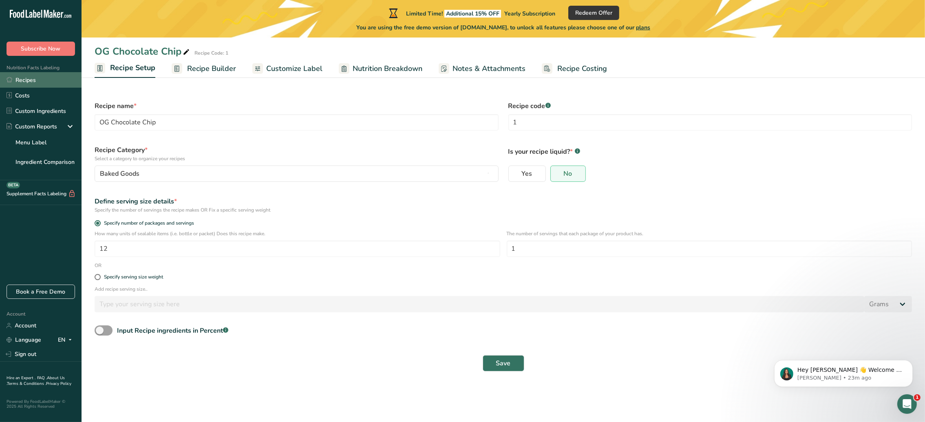
click at [41, 85] on link "Recipes" at bounding box center [41, 79] width 82 height 15
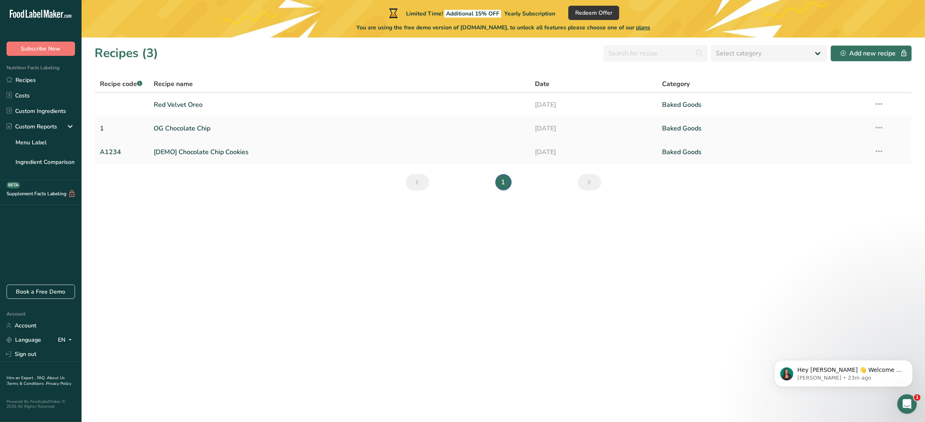
click at [212, 149] on link "[DEMO] Chocolate Chip Cookies" at bounding box center [340, 152] width 372 height 17
